Goal: Check status: Check status

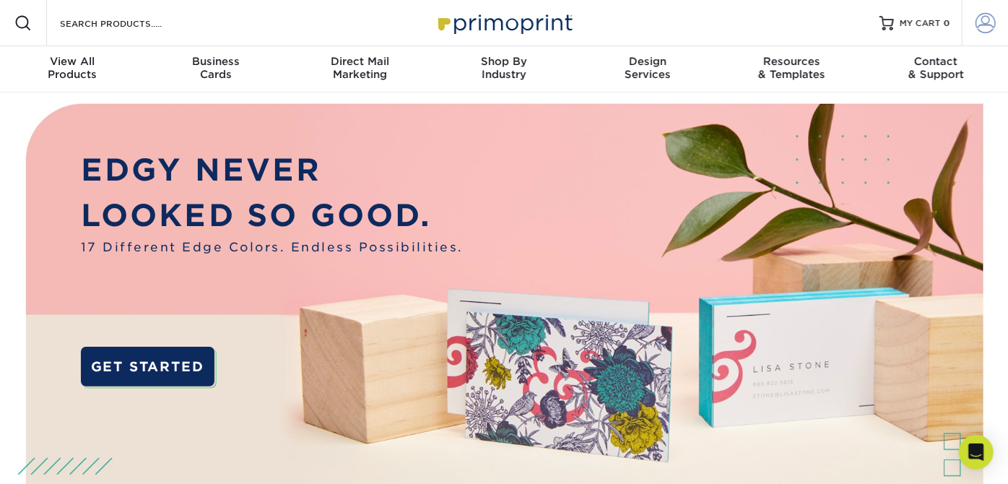
click at [982, 14] on span at bounding box center [985, 23] width 20 height 20
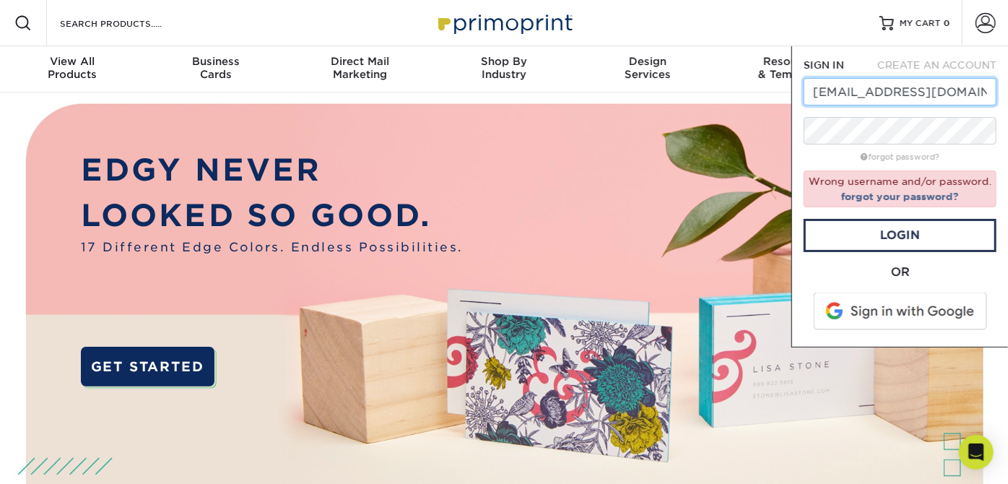
click at [948, 88] on input "[EMAIL_ADDRESS][DOMAIN_NAME]" at bounding box center [899, 91] width 193 height 27
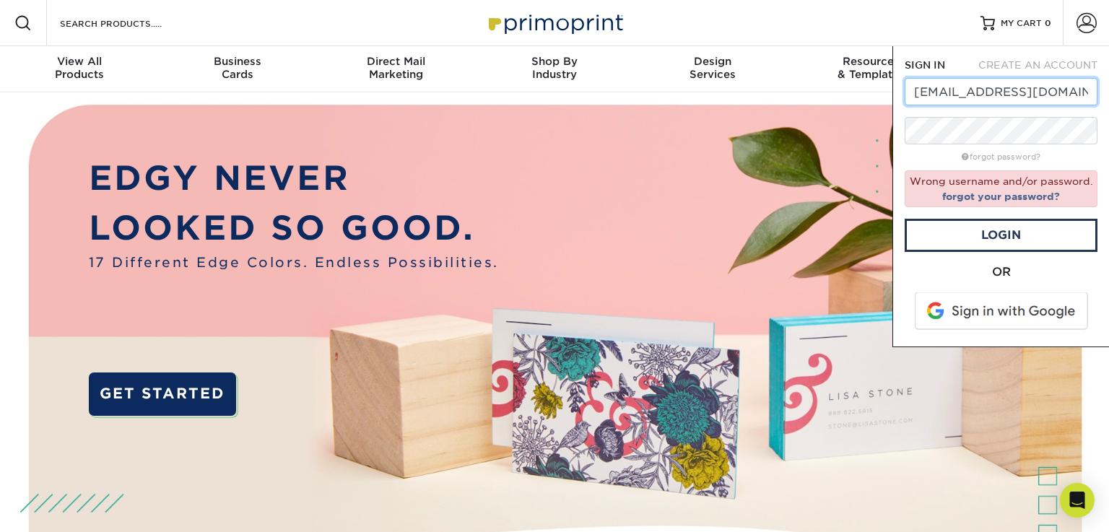
click at [1007, 94] on input "[EMAIL_ADDRESS][DOMAIN_NAME]" at bounding box center [1000, 91] width 193 height 27
click at [983, 95] on input "[EMAIL_ADDRESS][DOMAIN_NAME]" at bounding box center [1000, 91] width 193 height 27
click at [1007, 89] on input "[EMAIL_ADDRESS][DOMAIN_NAME]" at bounding box center [1000, 91] width 193 height 27
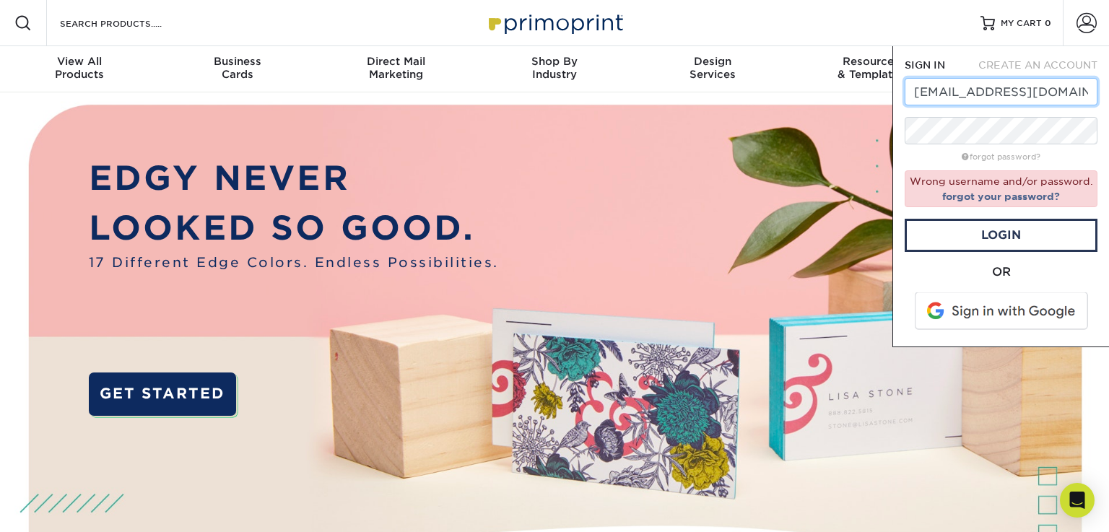
click at [1007, 89] on input "[EMAIL_ADDRESS][DOMAIN_NAME]" at bounding box center [1000, 91] width 193 height 27
type input "[EMAIL_ADDRESS][DOMAIN_NAME]"
click at [996, 197] on link "forgot your password?" at bounding box center [1001, 197] width 118 height 12
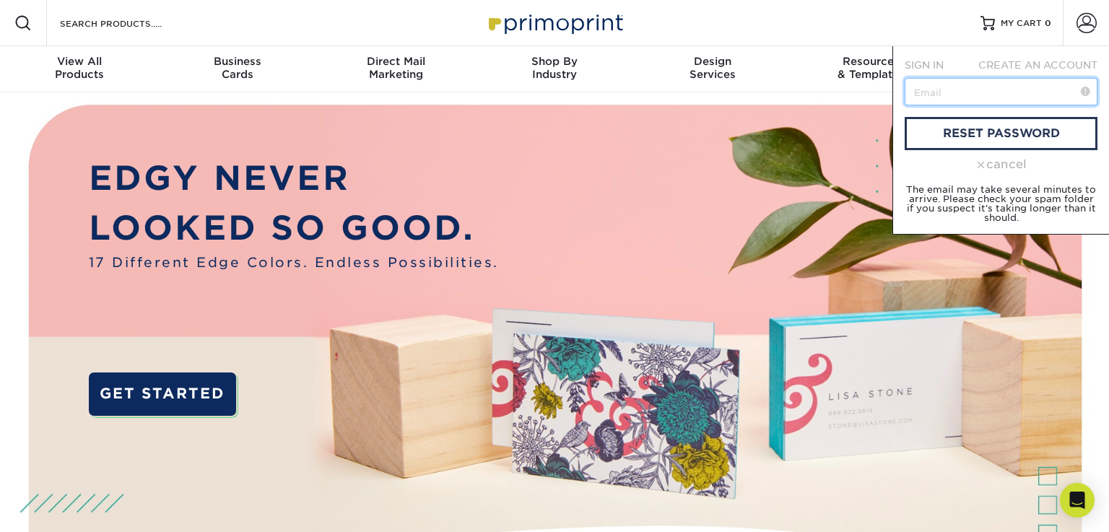
click at [991, 97] on input "text" at bounding box center [1000, 91] width 193 height 27
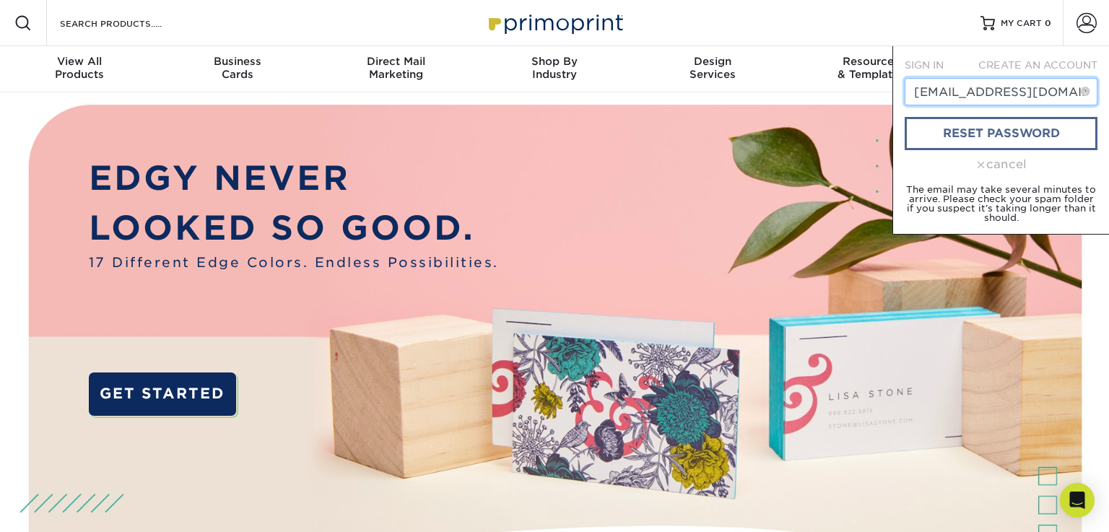
type input "[EMAIL_ADDRESS][DOMAIN_NAME]"
click at [998, 139] on link "reset password" at bounding box center [1000, 133] width 193 height 33
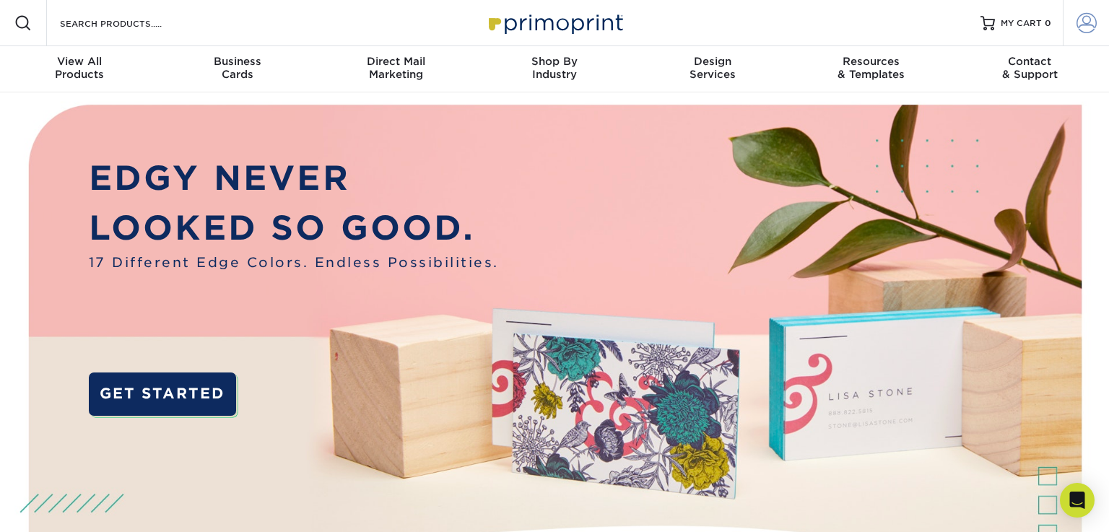
click at [1074, 12] on link "Account" at bounding box center [1085, 23] width 46 height 46
click at [1090, 19] on span at bounding box center [1086, 23] width 20 height 20
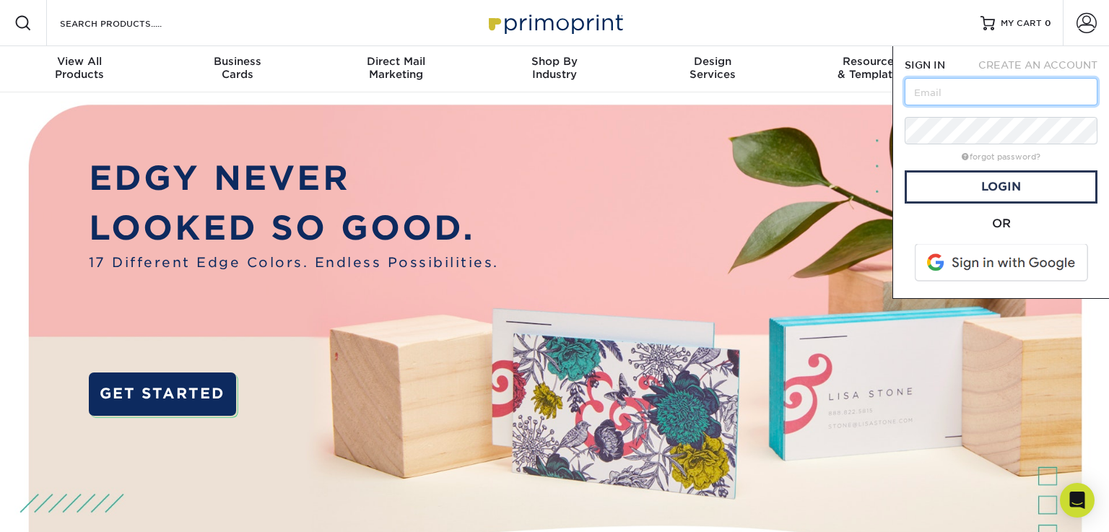
click at [998, 95] on input "text" at bounding box center [1000, 91] width 193 height 27
type input "looveloocies@gmail.com"
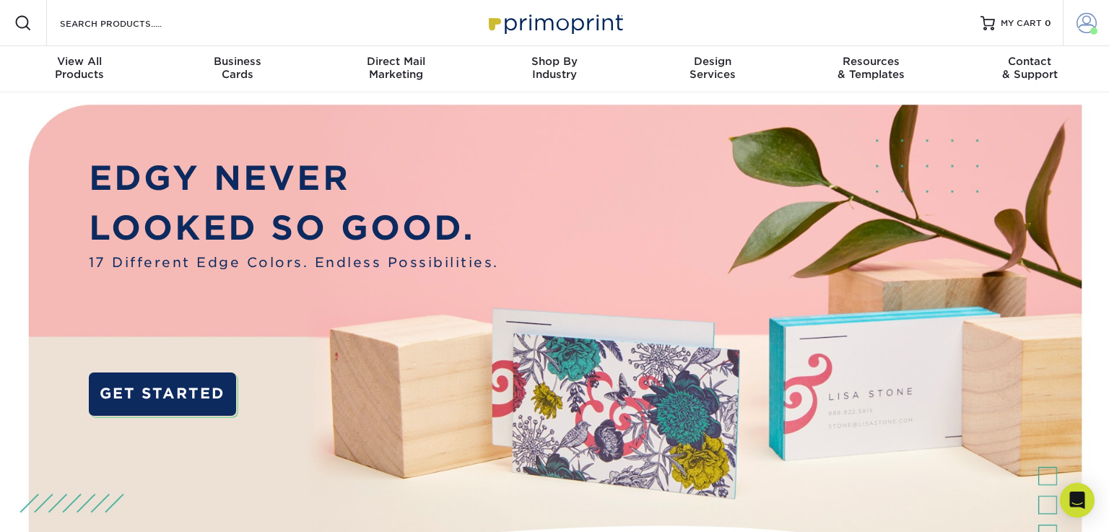
click at [1083, 19] on span at bounding box center [1086, 23] width 20 height 20
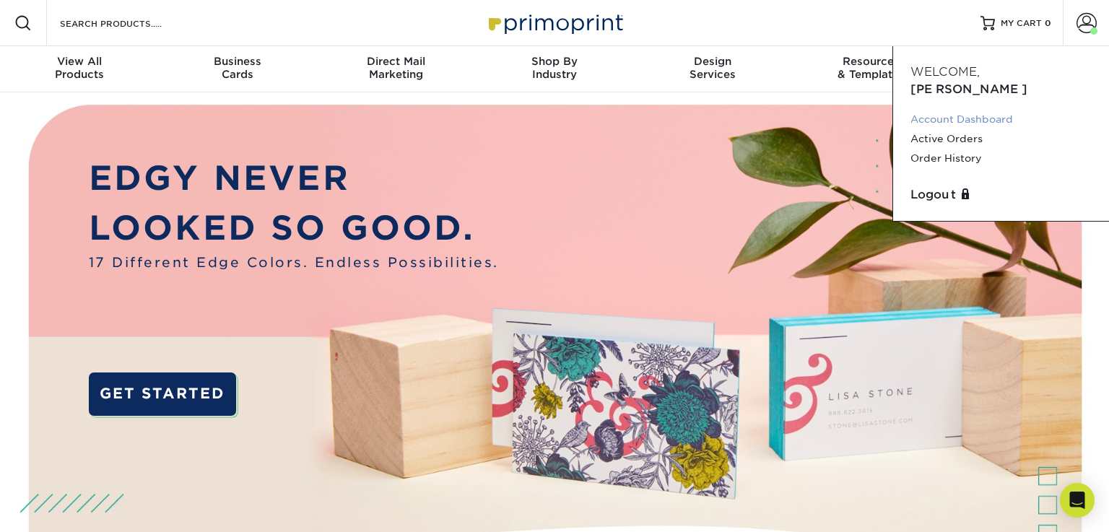
click at [961, 110] on link "Account Dashboard" at bounding box center [1000, 119] width 181 height 19
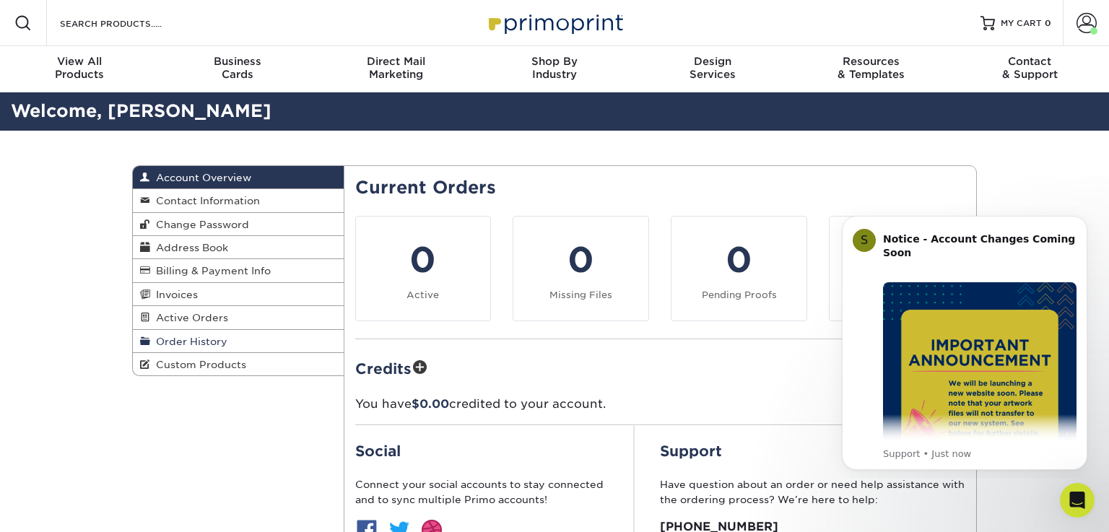
click at [197, 345] on span "Order History" at bounding box center [188, 342] width 77 height 12
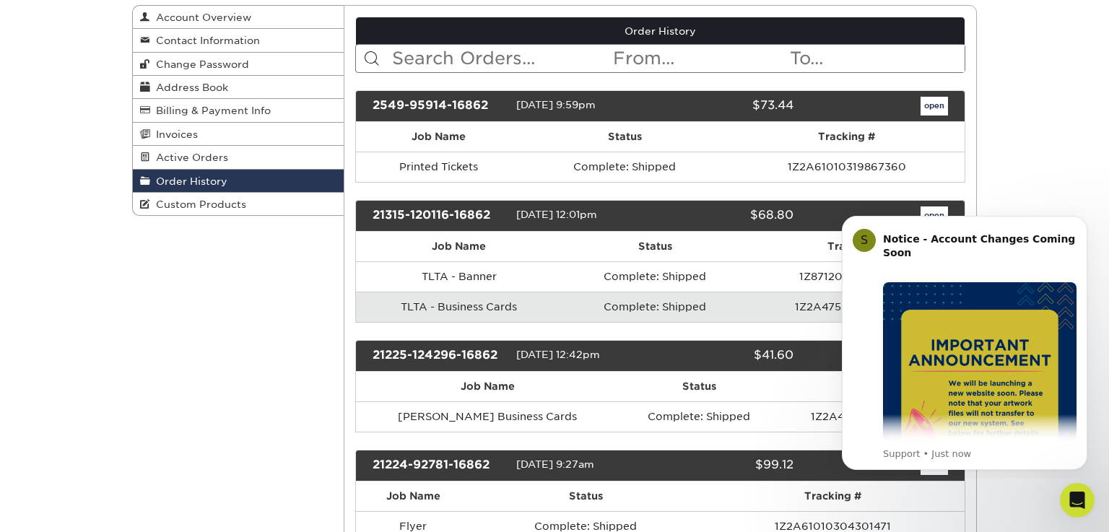
scroll to position [159, 0]
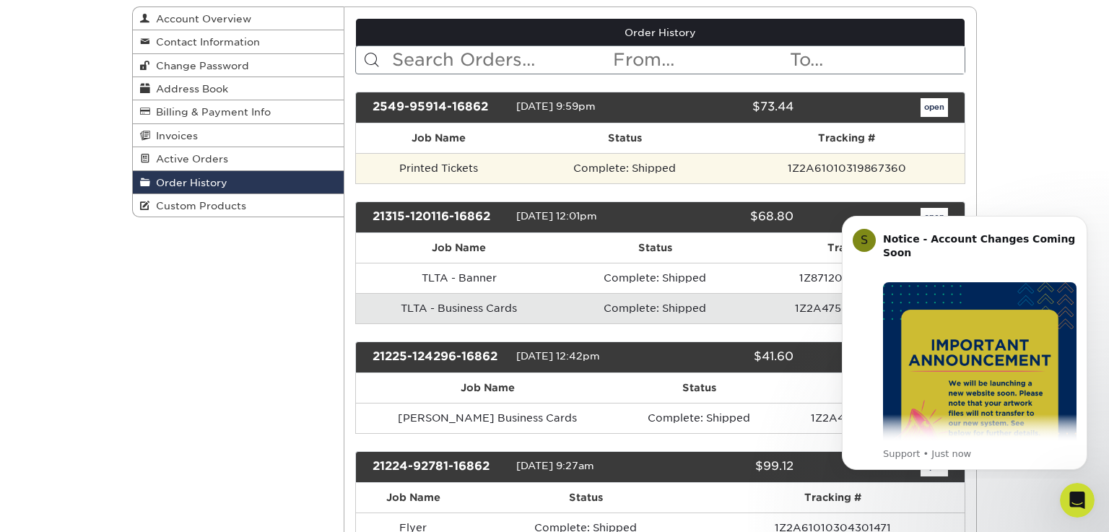
click at [751, 166] on td "1Z2A61010319867360" at bounding box center [846, 168] width 236 height 30
click at [855, 164] on td "1Z2A61010319867360" at bounding box center [846, 168] width 236 height 30
click at [477, 175] on td "Printed Tickets" at bounding box center [438, 168] width 165 height 30
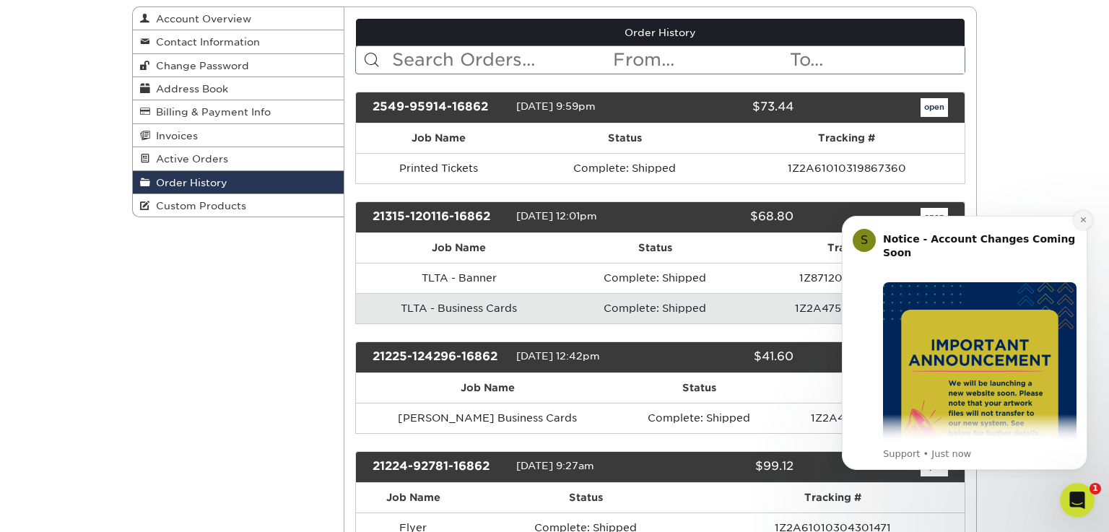
click at [1081, 219] on icon "Dismiss notification" at bounding box center [1082, 219] width 5 height 5
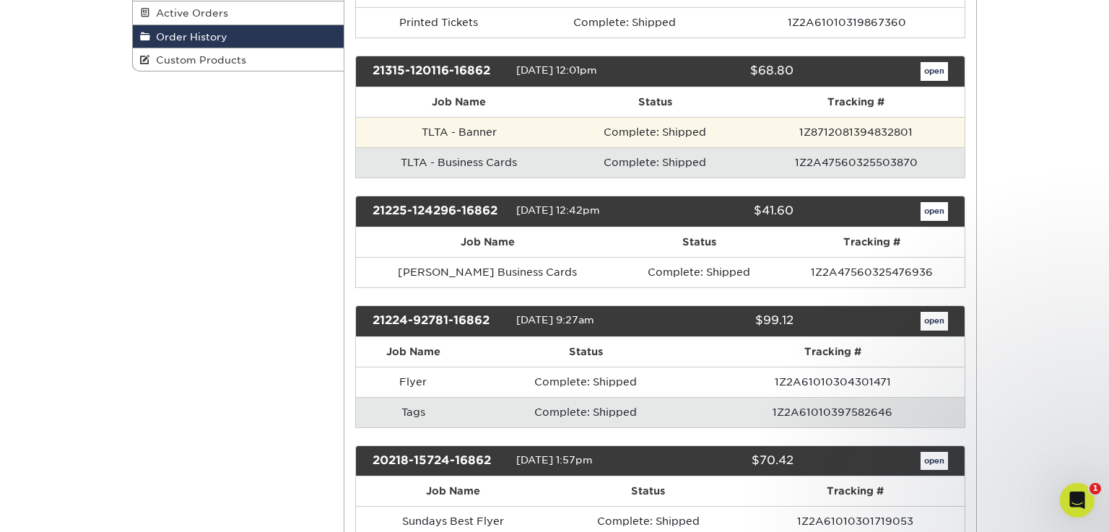
scroll to position [0, 0]
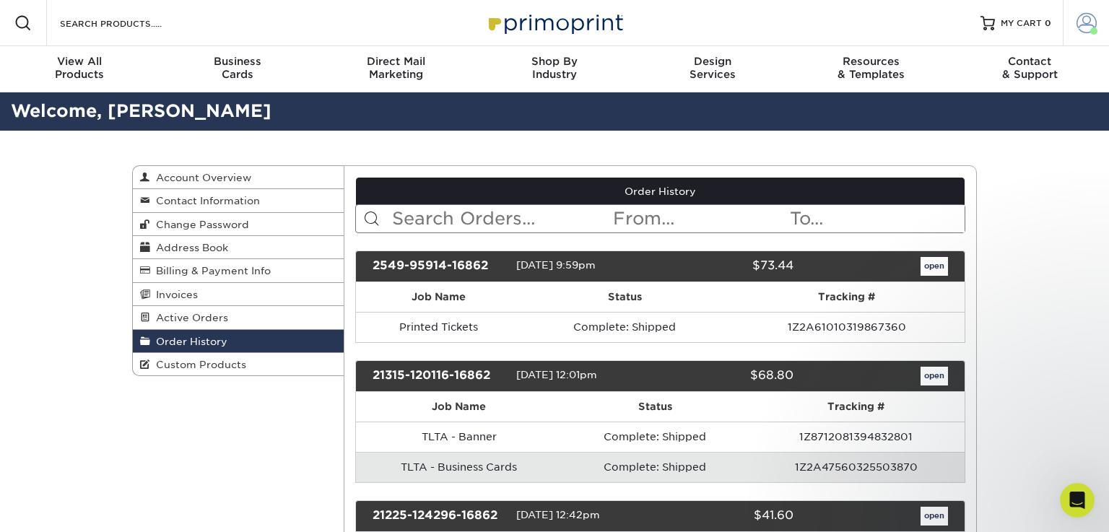
click at [1080, 30] on span at bounding box center [1086, 23] width 20 height 20
